Goal: Transaction & Acquisition: Purchase product/service

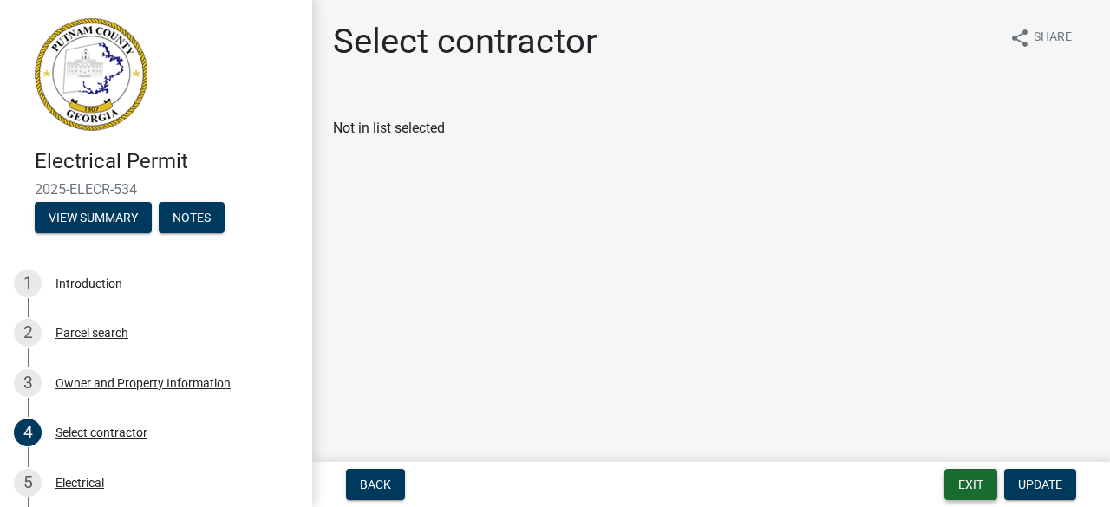
click at [967, 491] on button "Exit" at bounding box center [970, 484] width 53 height 31
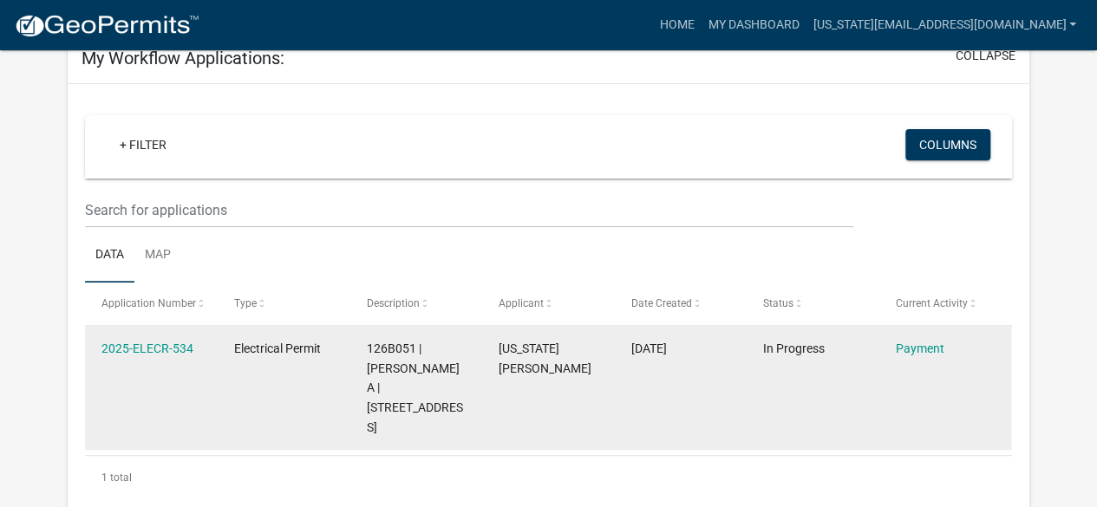
scroll to position [173, 0]
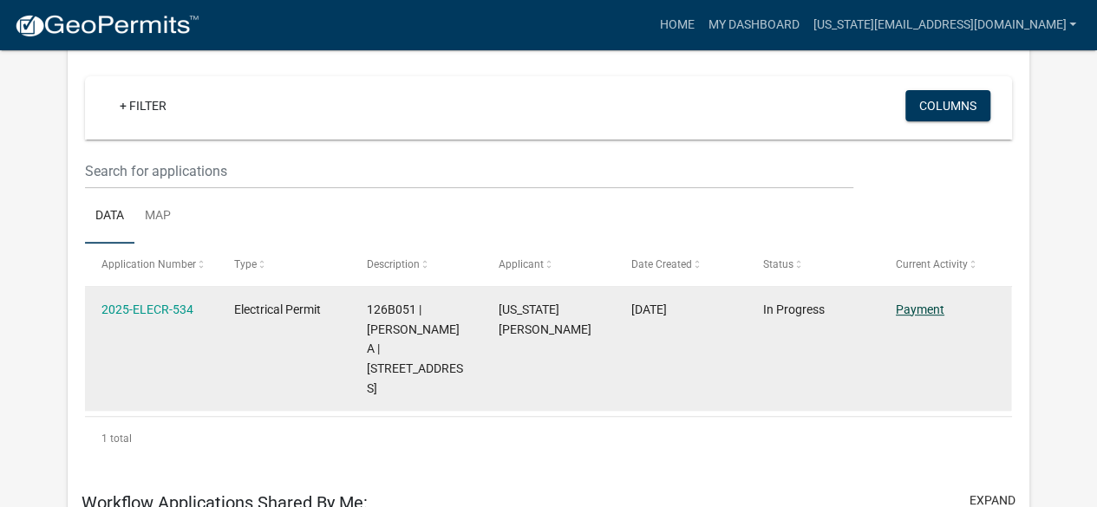
click at [922, 310] on link "Payment" at bounding box center [920, 310] width 49 height 14
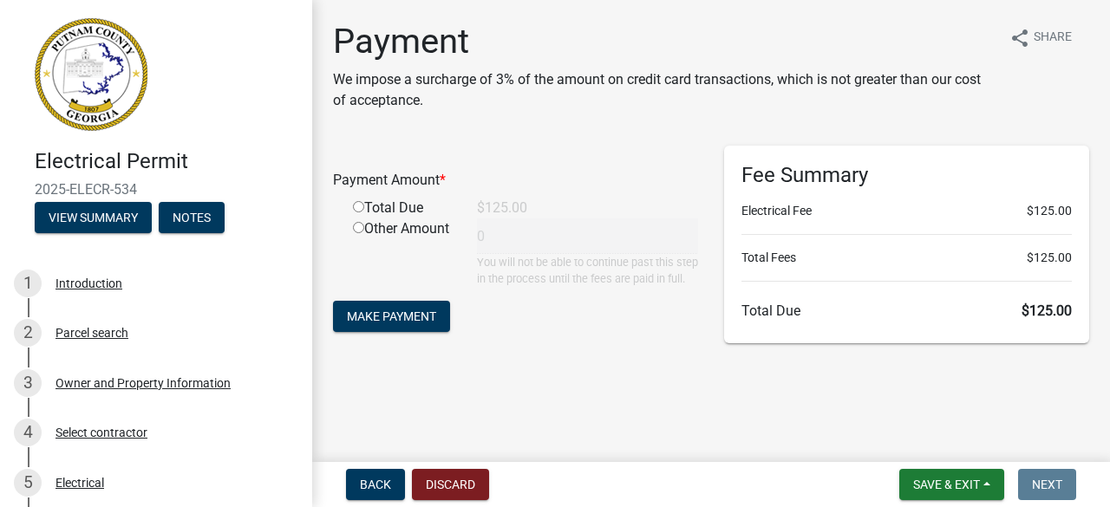
click at [356, 208] on input "radio" at bounding box center [358, 206] width 11 height 11
radio input "true"
type input "125"
click at [413, 323] on span "Make Payment" at bounding box center [391, 317] width 89 height 14
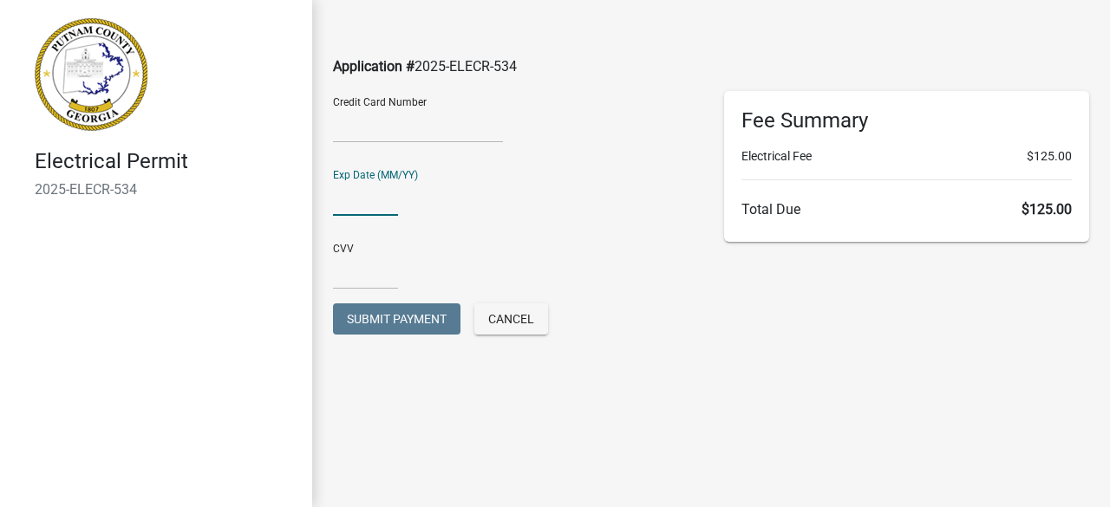
click at [396, 199] on input "text" at bounding box center [365, 198] width 65 height 36
type input "07/28"
click at [364, 271] on input "text" at bounding box center [365, 272] width 65 height 36
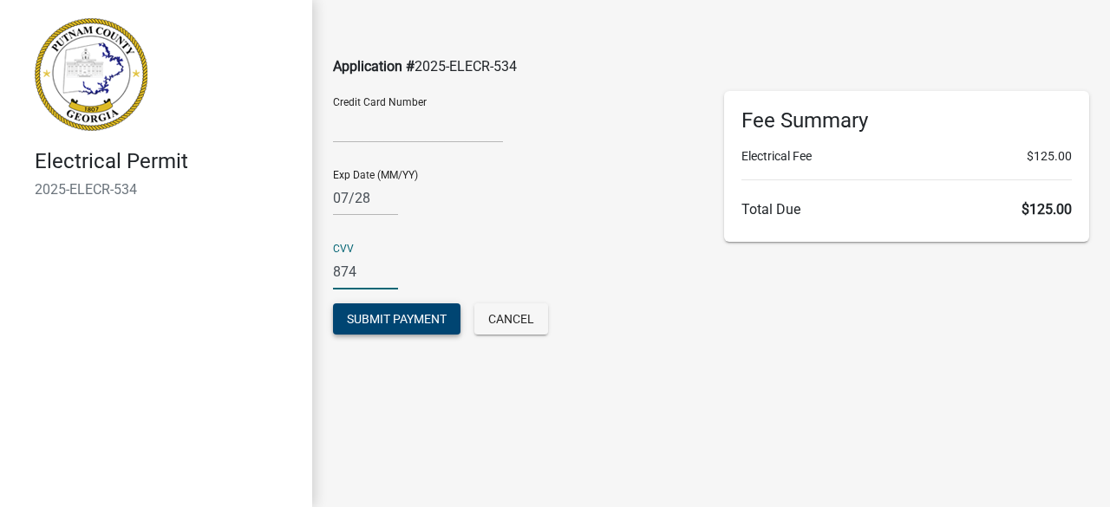
type input "874"
click at [411, 320] on span "Submit Payment" at bounding box center [397, 319] width 100 height 14
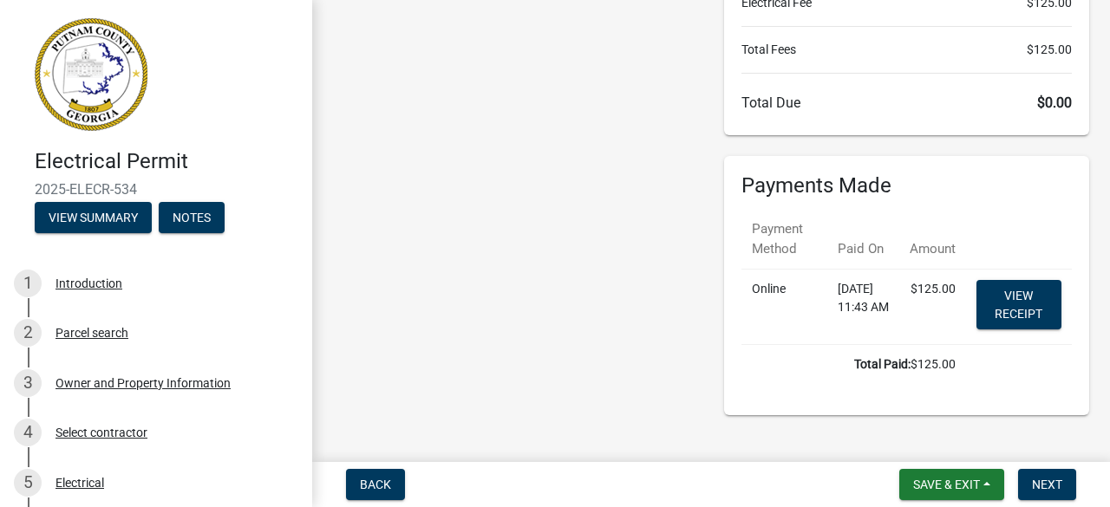
scroll to position [236, 0]
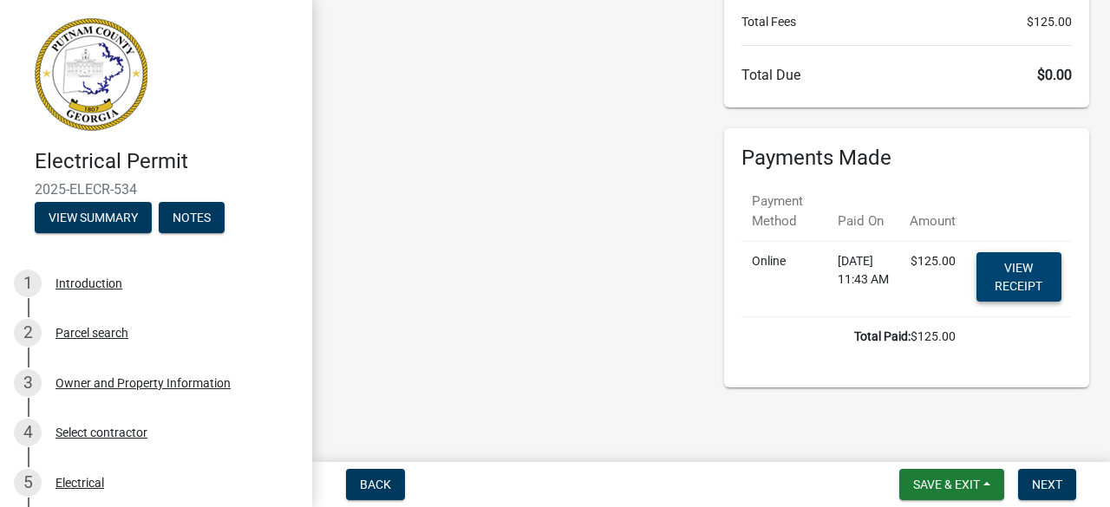
click at [1021, 266] on link "View receipt" at bounding box center [1018, 276] width 85 height 49
click at [1031, 487] on button "Next" at bounding box center [1047, 484] width 58 height 31
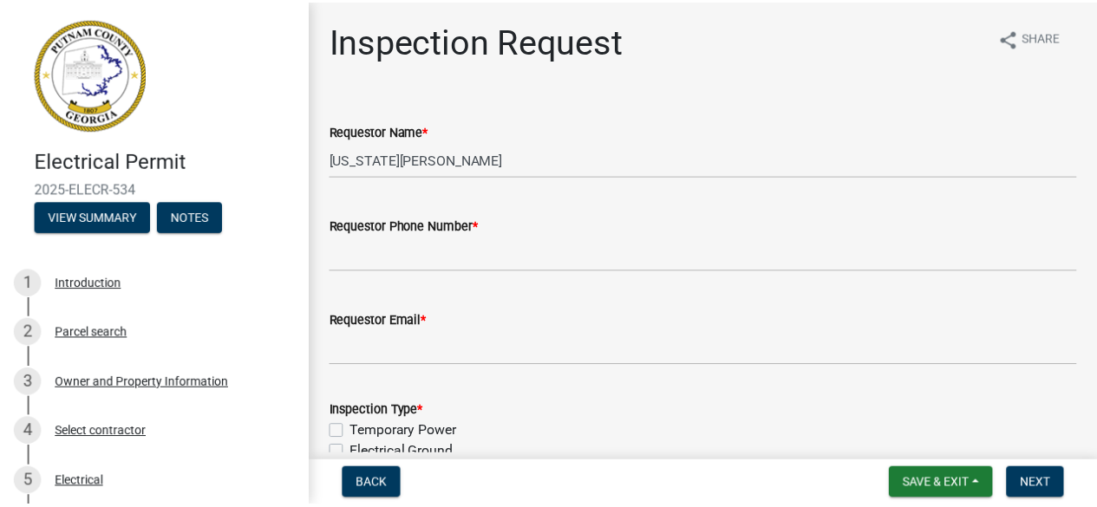
scroll to position [0, 0]
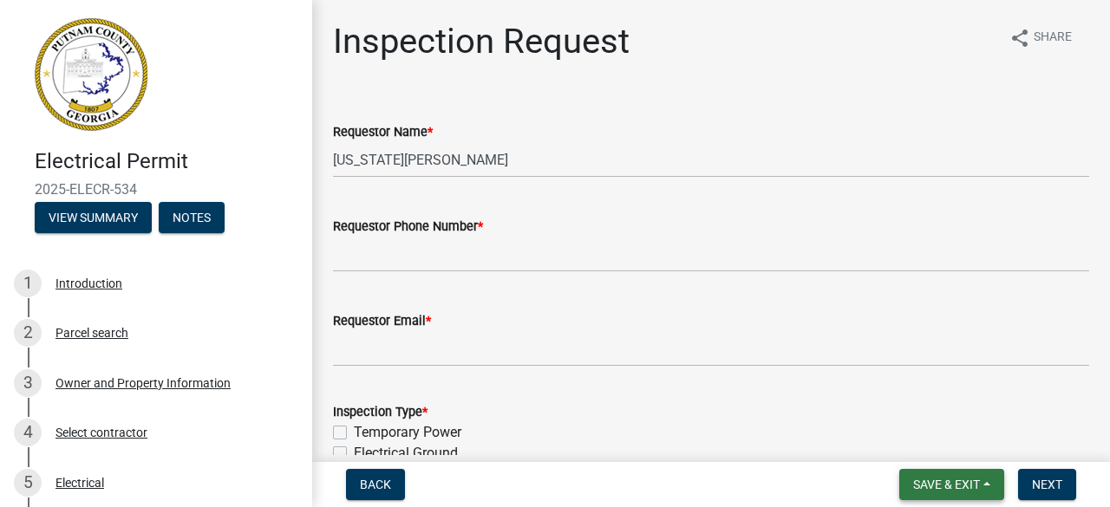
click at [947, 483] on span "Save & Exit" at bounding box center [946, 485] width 67 height 14
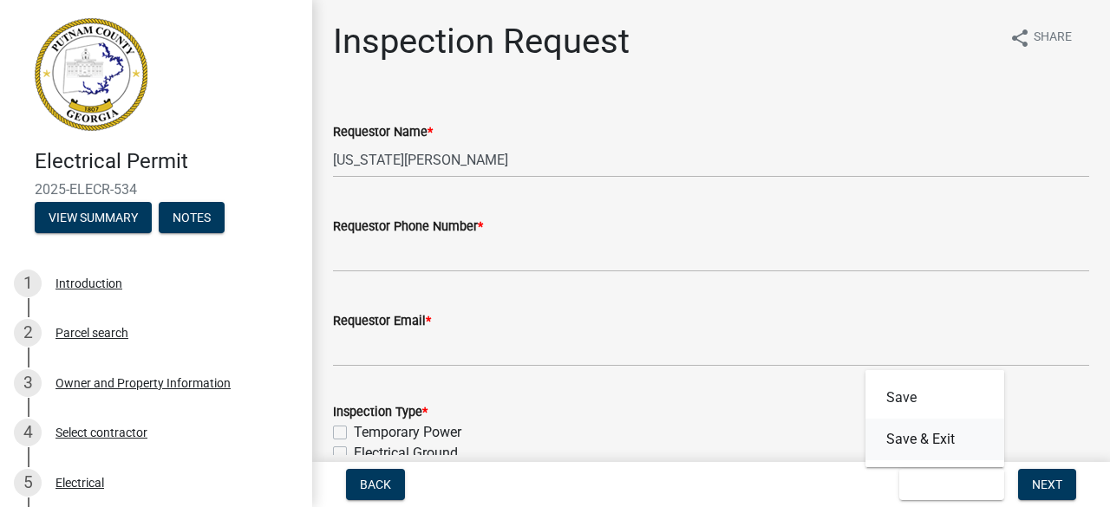
click at [915, 434] on button "Save & Exit" at bounding box center [934, 440] width 139 height 42
